Goal: Ask a question

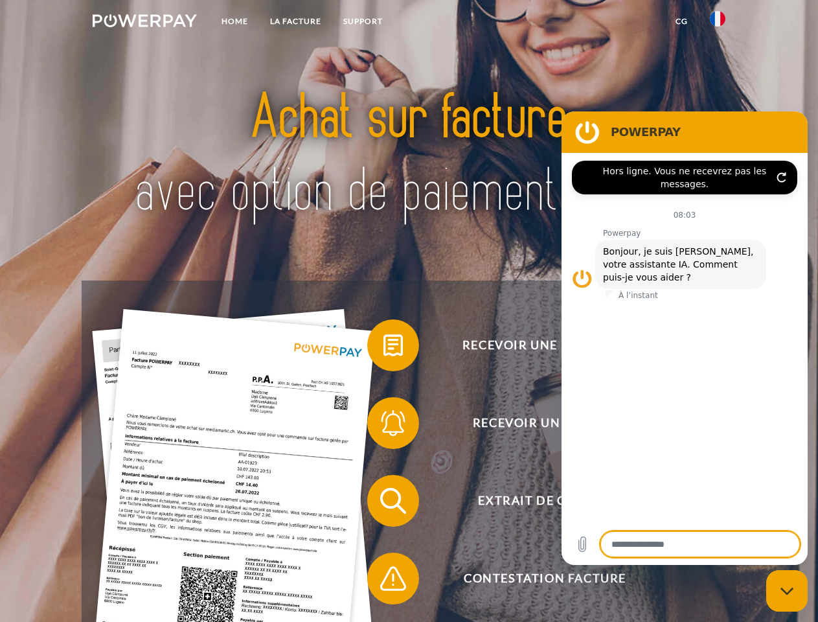
click at [144, 23] on img at bounding box center [145, 20] width 104 height 13
click at [717, 23] on img at bounding box center [718, 19] width 16 height 16
click at [681, 21] on link "CG" at bounding box center [681, 21] width 34 height 23
click at [383, 348] on span at bounding box center [373, 345] width 65 height 65
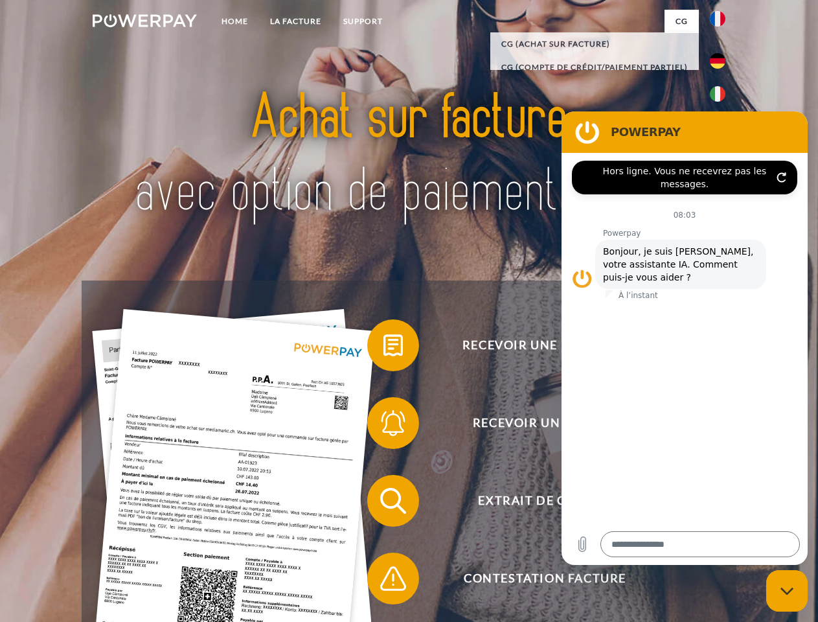
click at [383, 425] on span at bounding box center [373, 422] width 65 height 65
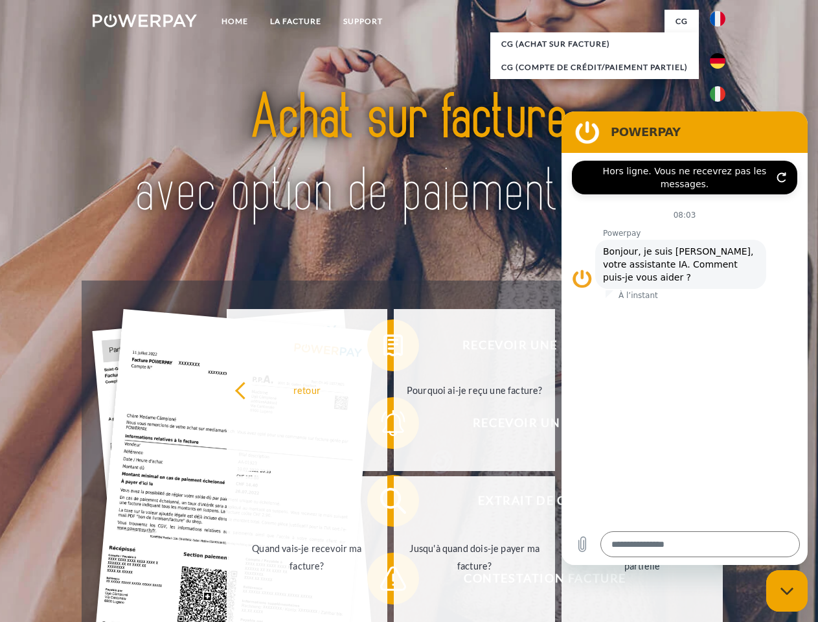
click at [394, 503] on link "Jusqu'à quand dois-je payer ma facture?" at bounding box center [474, 557] width 161 height 162
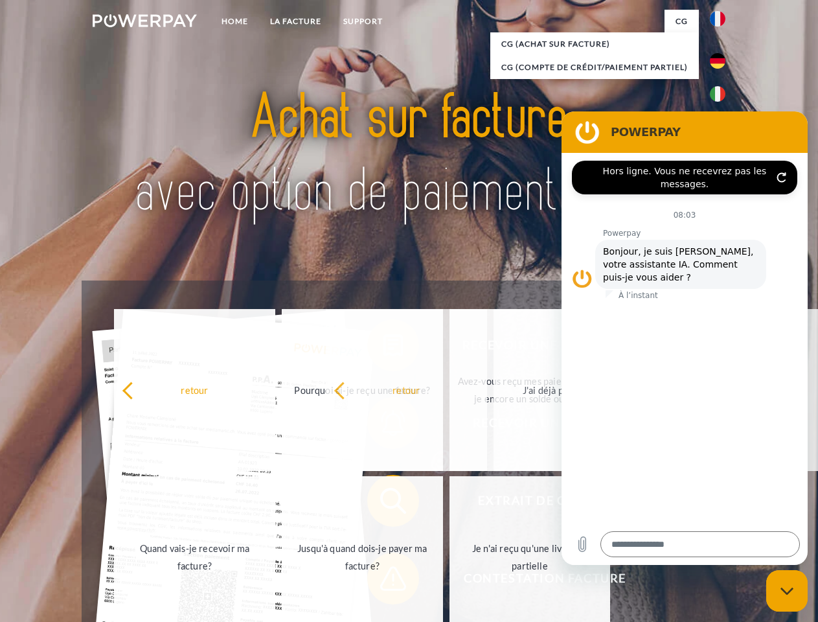
click at [383, 581] on span at bounding box center [373, 578] width 65 height 65
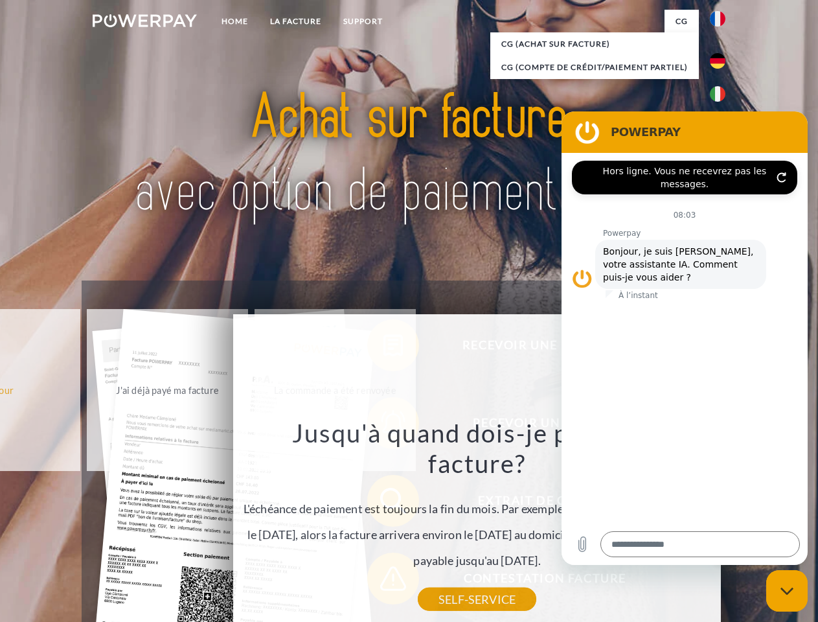
click at [787, 591] on icon "Fermer la fenêtre de messagerie" at bounding box center [787, 591] width 14 height 8
type textarea "*"
